Goal: Transaction & Acquisition: Purchase product/service

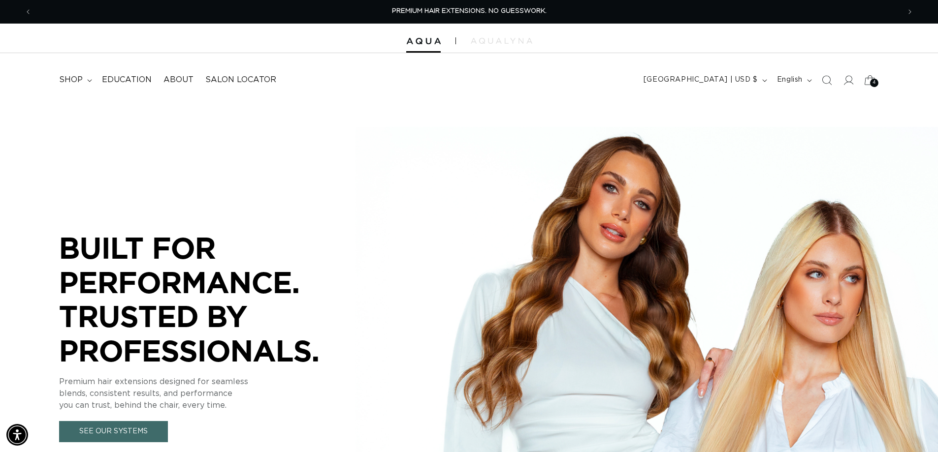
click at [870, 80] on div "4 4" at bounding box center [874, 83] width 8 height 8
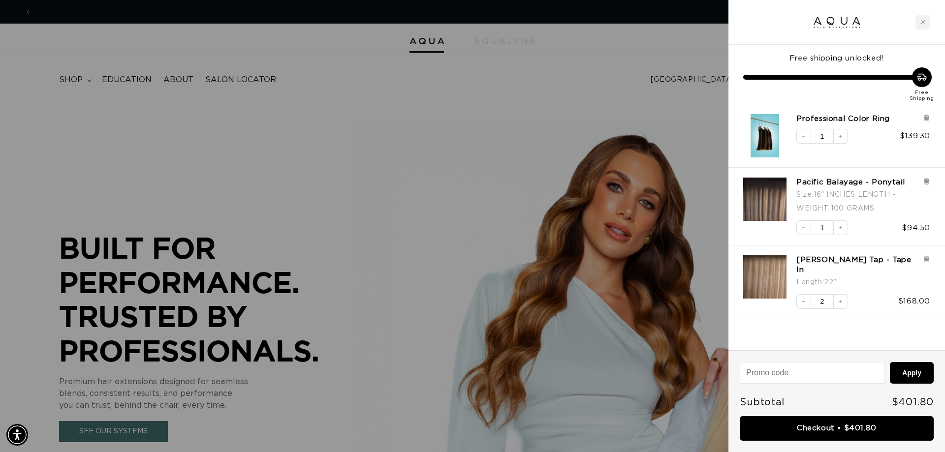
scroll to position [0, 875]
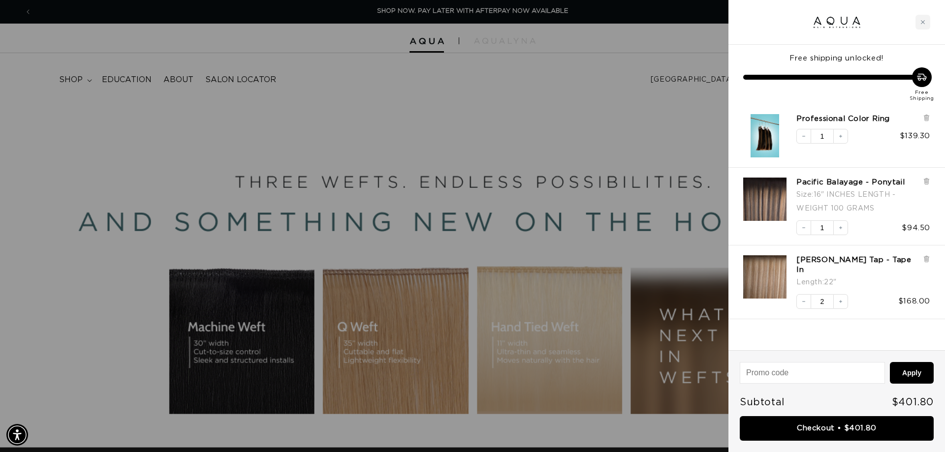
click at [931, 118] on div "Professional Color Ring Decrease quantity 1 Increase quantity $139.30" at bounding box center [836, 135] width 217 height 63
click at [928, 118] on icon at bounding box center [926, 118] width 4 height 5
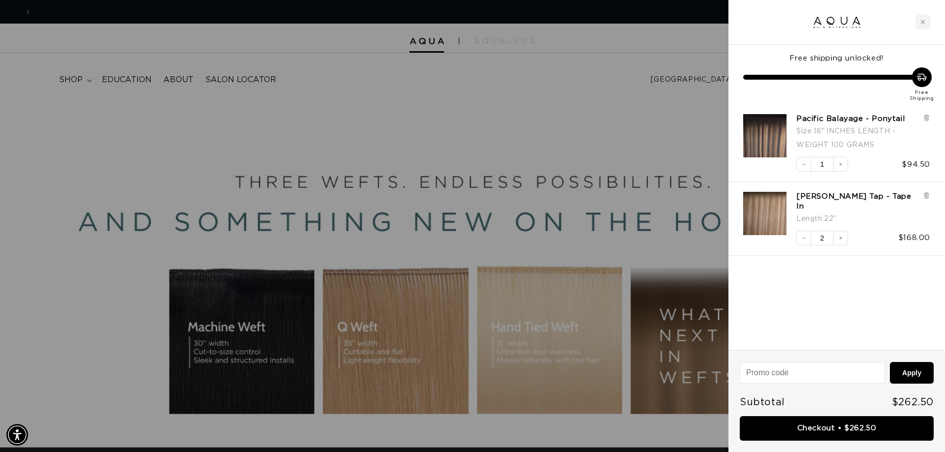
scroll to position [0, 1750]
click at [929, 196] on icon at bounding box center [926, 195] width 7 height 7
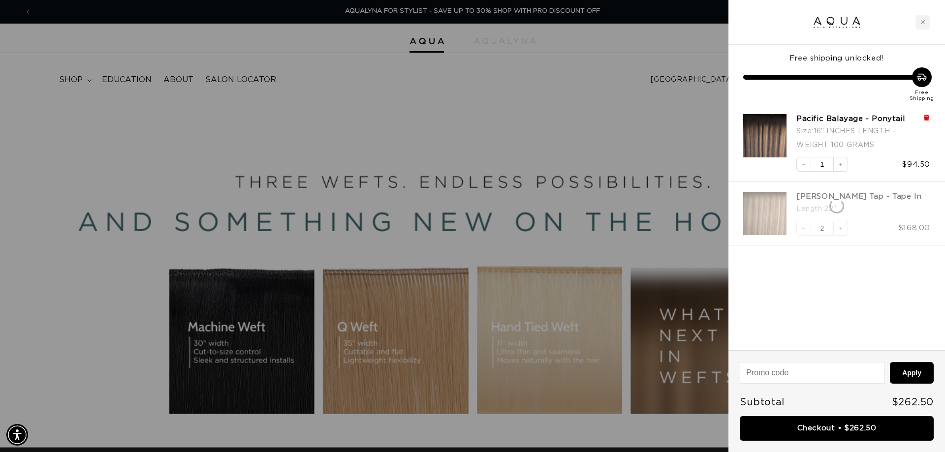
click at [929, 117] on icon at bounding box center [926, 117] width 7 height 7
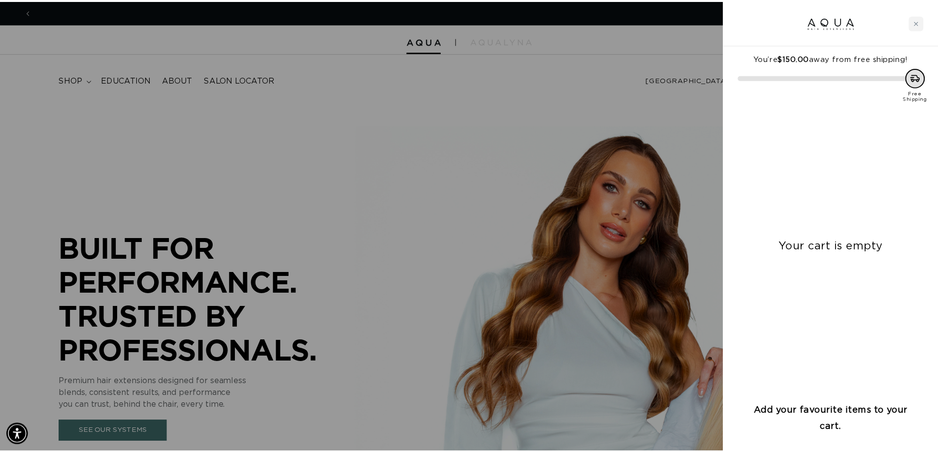
scroll to position [0, 0]
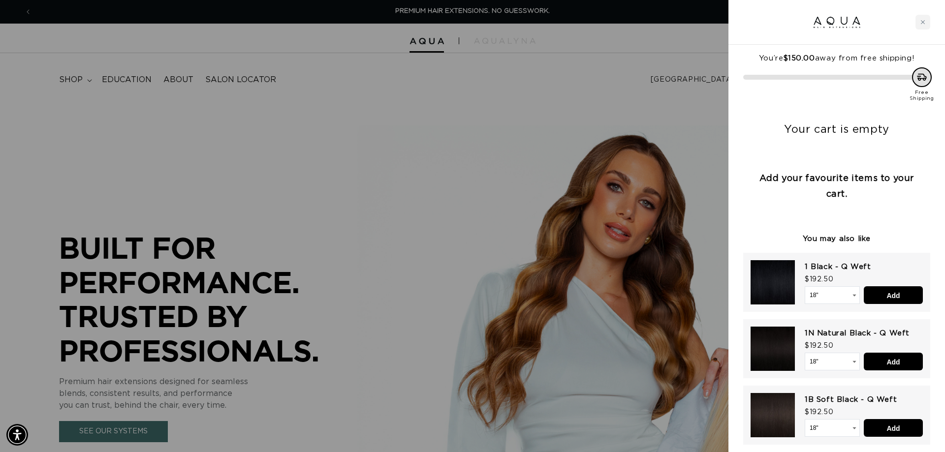
click at [493, 59] on div at bounding box center [472, 226] width 945 height 452
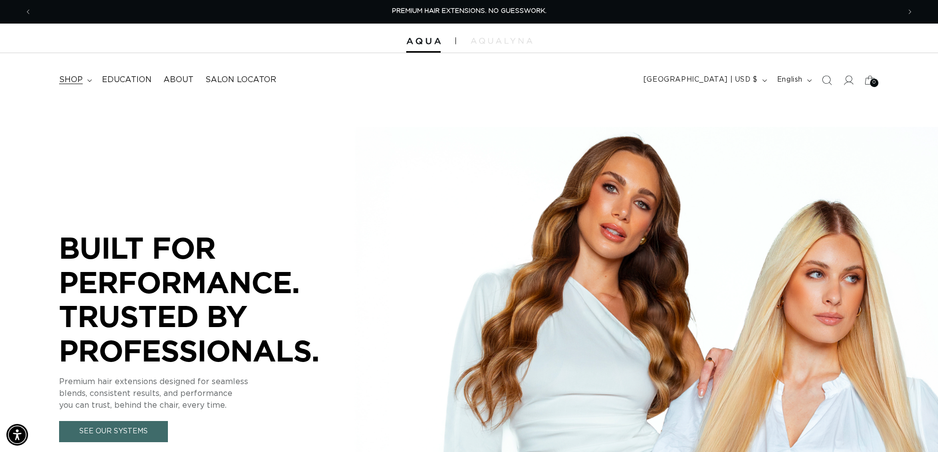
click at [89, 82] on icon at bounding box center [89, 80] width 4 height 2
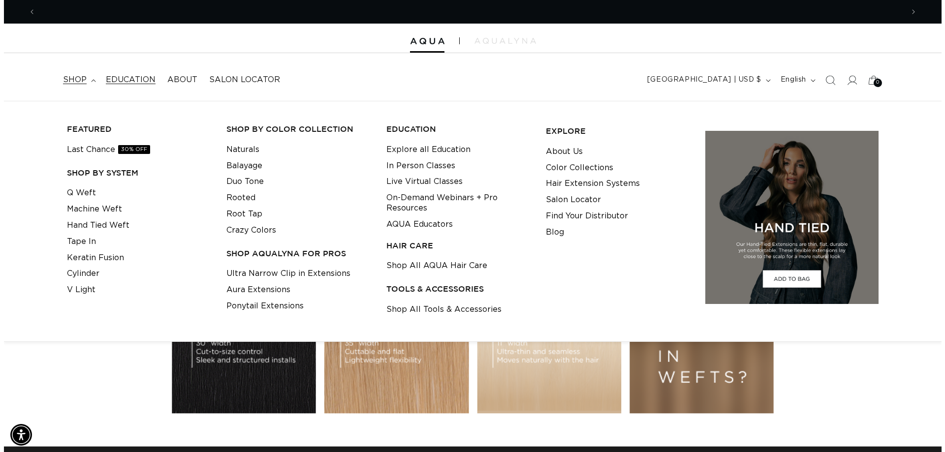
scroll to position [0, 1735]
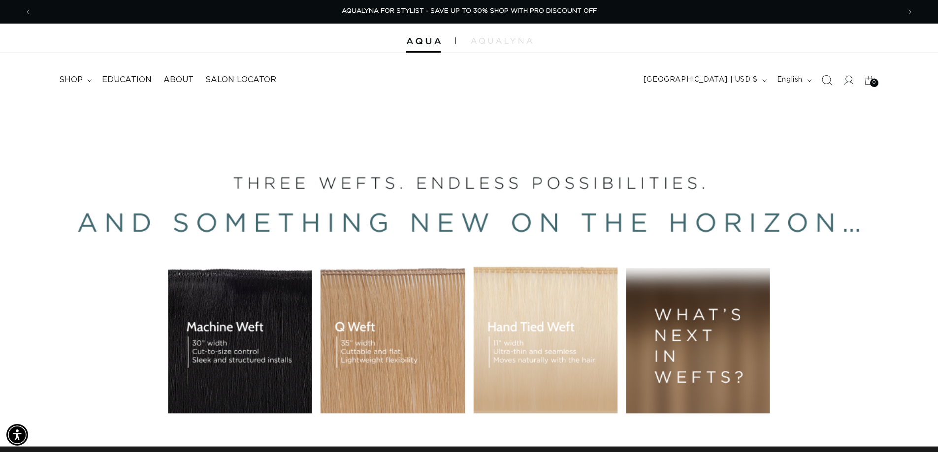
click at [824, 80] on icon "Search" at bounding box center [826, 80] width 10 height 10
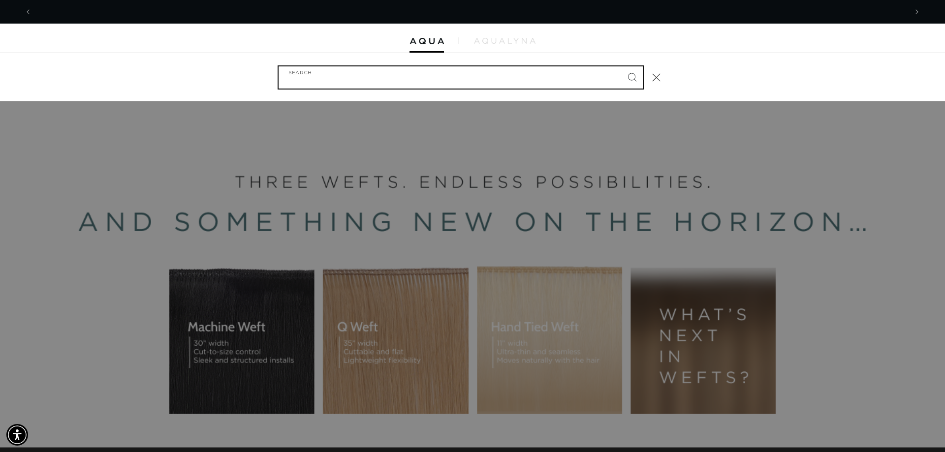
scroll to position [0, 0]
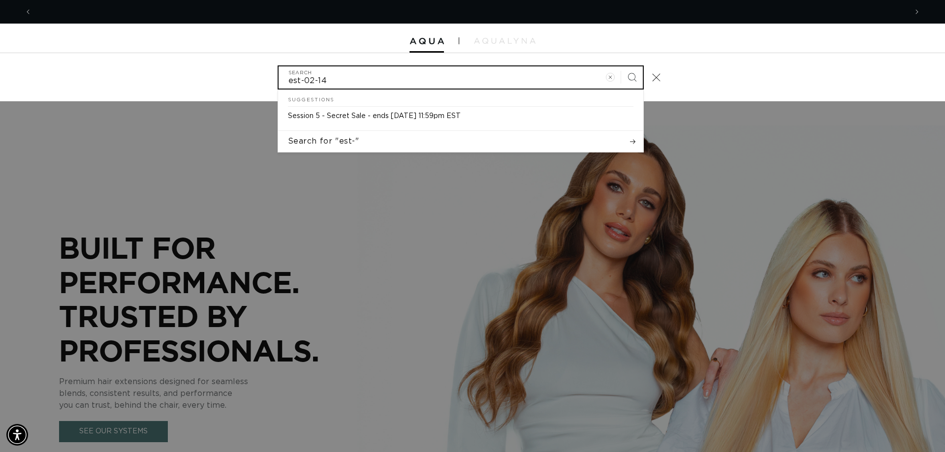
type input "est-02-14"
click at [621, 66] on button "Search" at bounding box center [632, 77] width 22 height 22
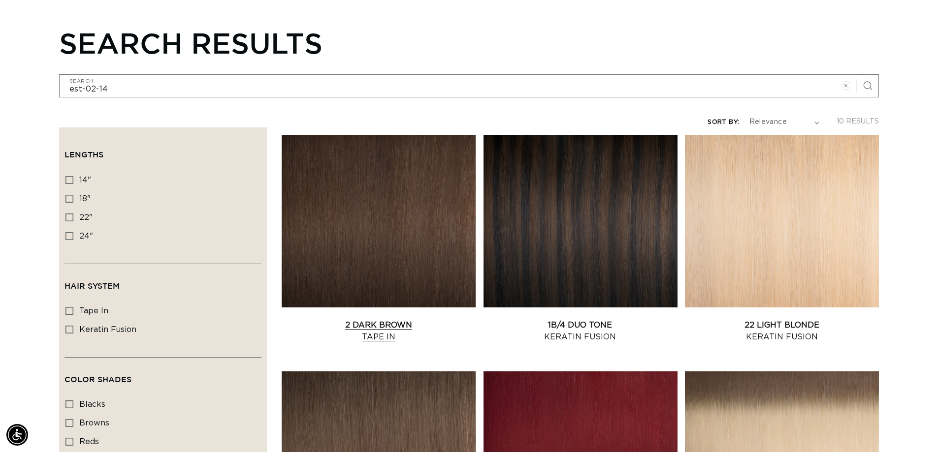
click at [392, 319] on link "2 Dark Brown Tape In" at bounding box center [379, 331] width 194 height 24
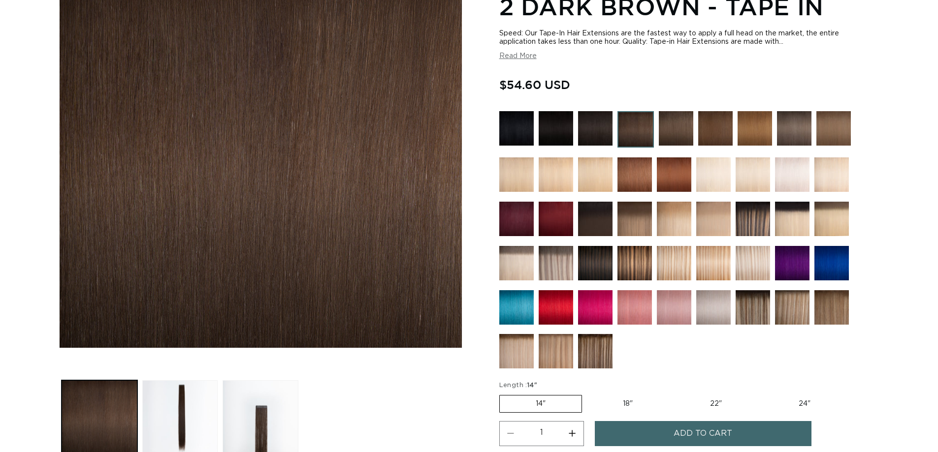
scroll to position [197, 0]
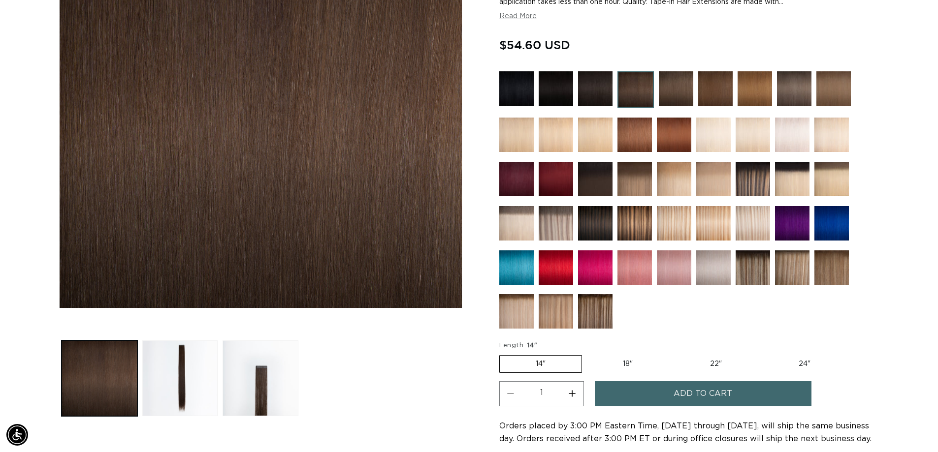
click at [543, 367] on label "14" Variant sold out or unavailable" at bounding box center [540, 364] width 83 height 18
click at [502, 354] on input "14" Variant sold out or unavailable" at bounding box center [502, 353] width 0 height 0
click at [729, 396] on span "Add to cart" at bounding box center [702, 393] width 59 height 25
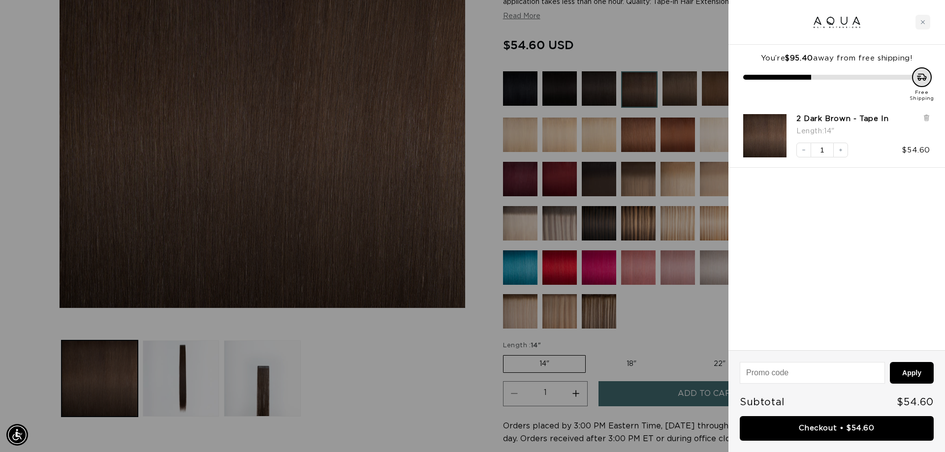
scroll to position [0, 875]
click at [816, 430] on link "Checkout • $54.60" at bounding box center [837, 428] width 194 height 25
